Goal: Task Accomplishment & Management: Use online tool/utility

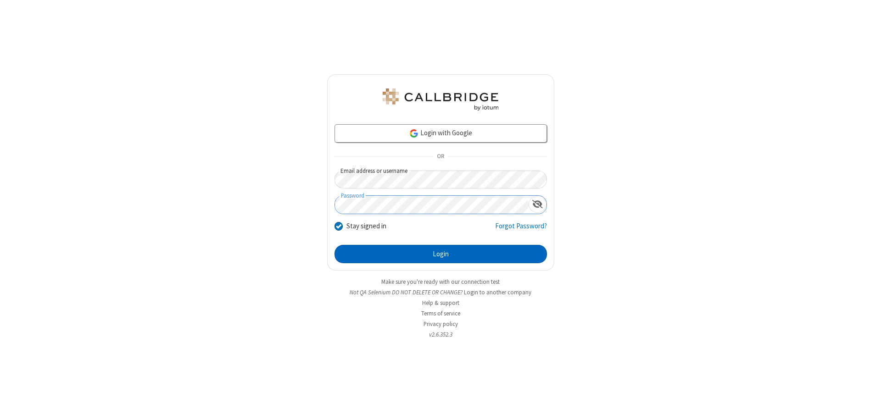
click at [440, 254] on button "Login" at bounding box center [440, 254] width 212 height 18
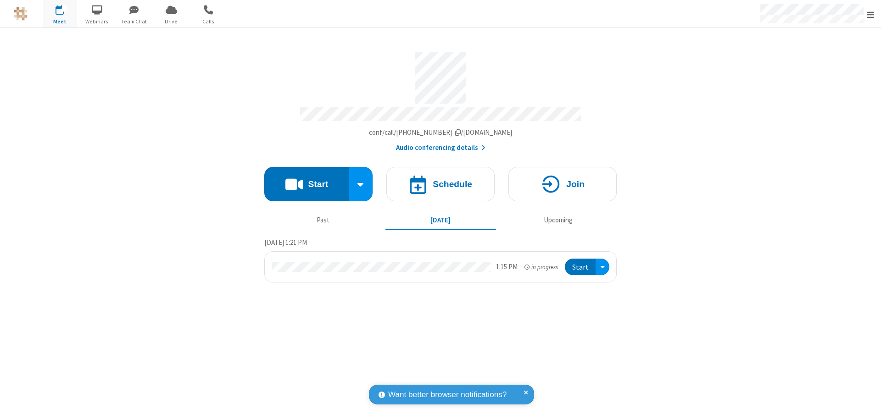
click at [306, 180] on button "Start" at bounding box center [306, 184] width 85 height 34
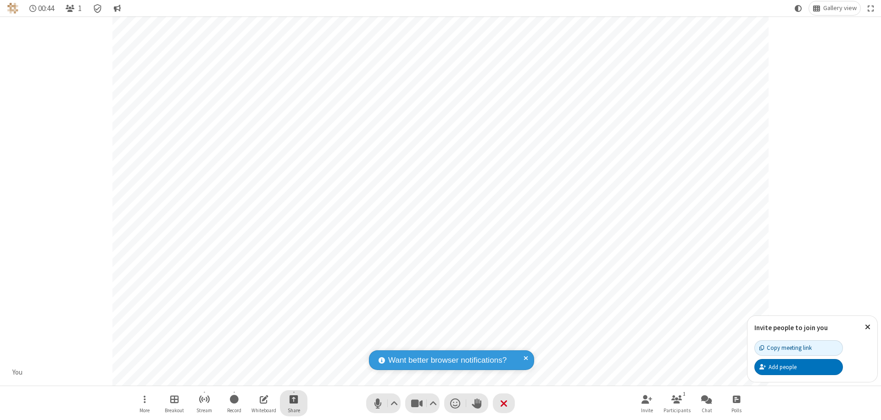
click at [294, 399] on span "Start sharing" at bounding box center [293, 399] width 9 height 11
click at [293, 343] on span "Share additional camera" at bounding box center [299, 345] width 68 height 8
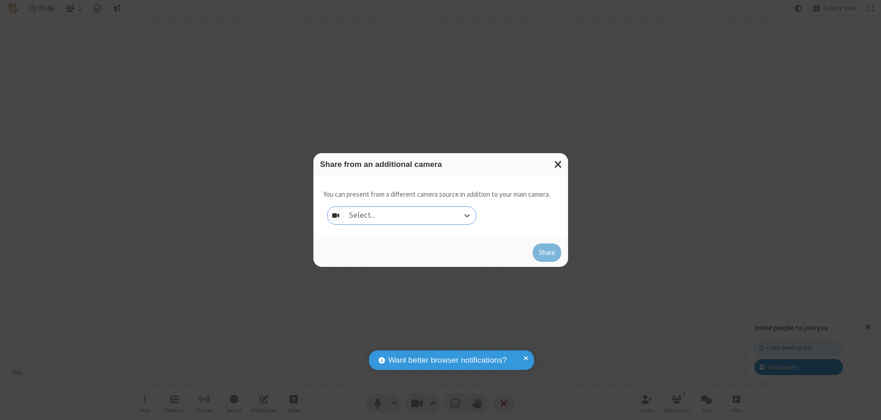
click at [410, 216] on div "Select..." at bounding box center [410, 215] width 132 height 17
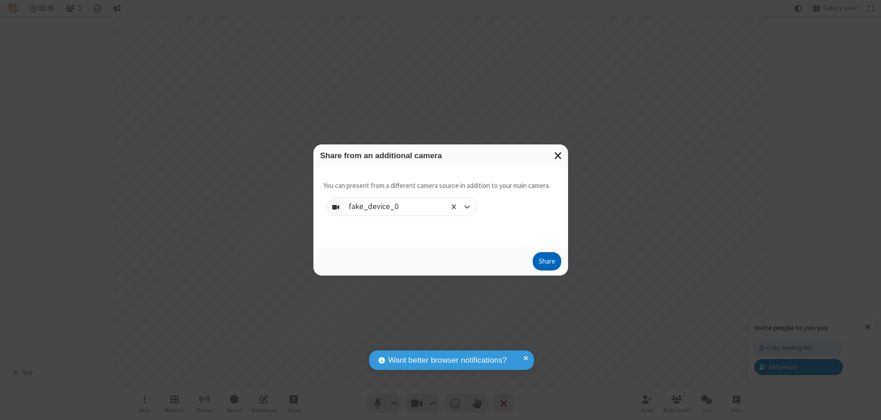
click at [546, 263] on button "Share" at bounding box center [547, 261] width 28 height 18
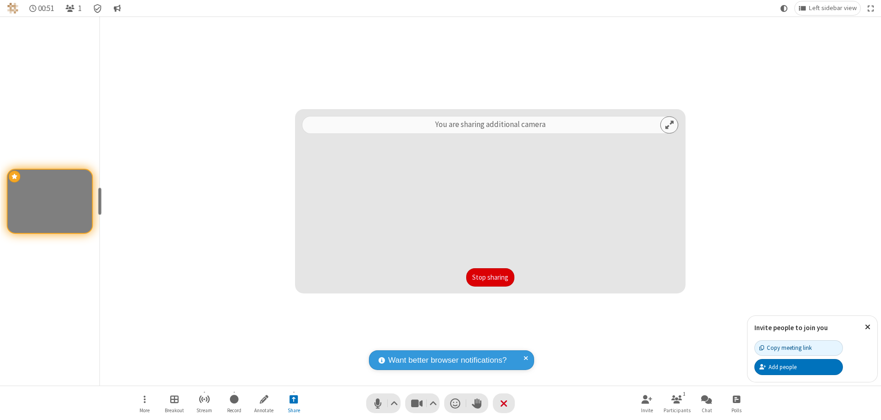
click at [490, 278] on button "Stop sharing" at bounding box center [490, 277] width 48 height 18
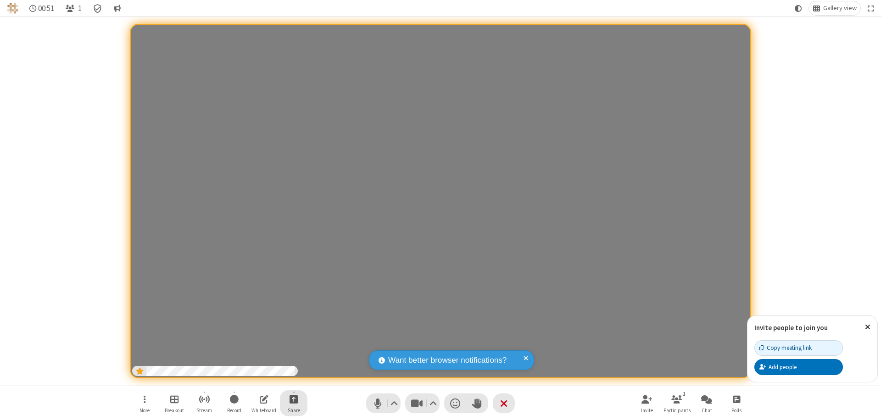
click at [294, 399] on span "Start sharing" at bounding box center [293, 399] width 9 height 11
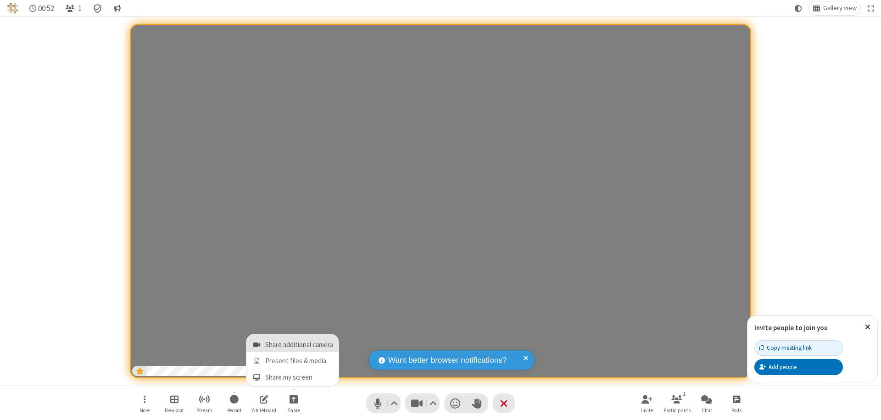
click at [293, 343] on span "Share additional camera" at bounding box center [299, 345] width 68 height 8
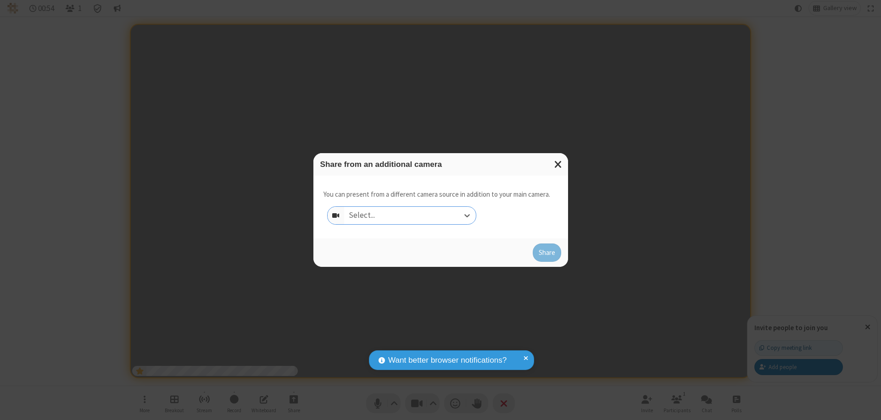
click at [410, 216] on div "Select..." at bounding box center [410, 215] width 132 height 17
